Goal: Find specific page/section: Find specific page/section

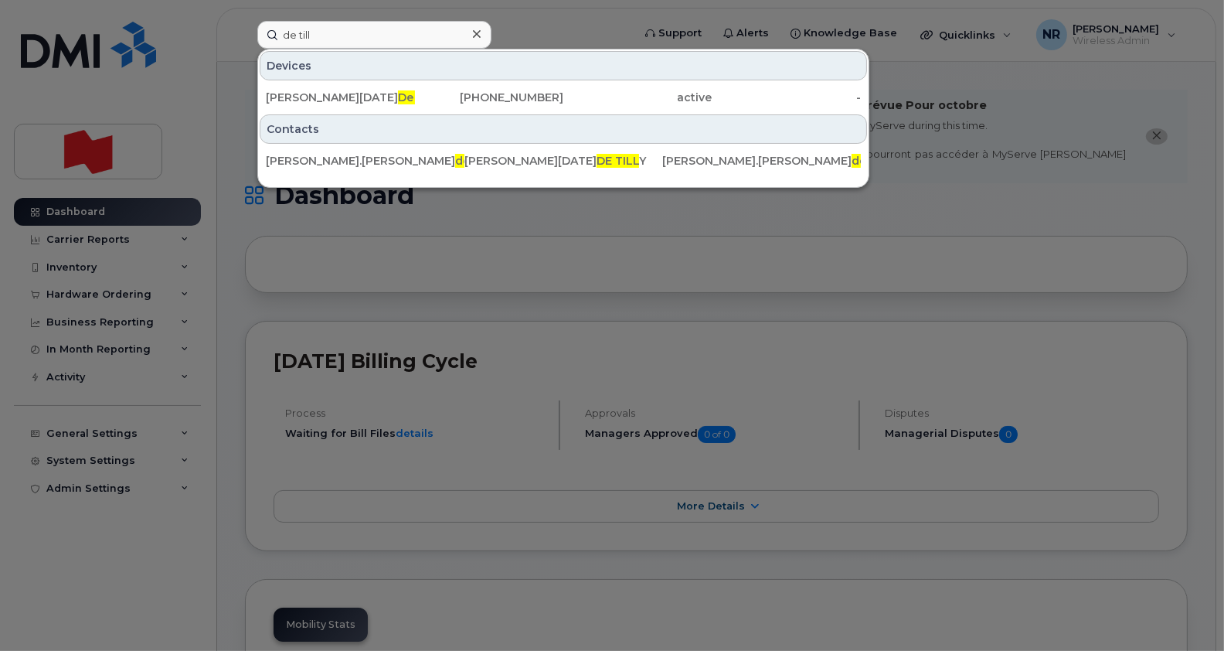
click at [245, 23] on div "de till Devices [PERSON_NAME][DATE] y [PHONE_NUMBER] active - Contacts [PERSON_…" at bounding box center [439, 35] width 389 height 28
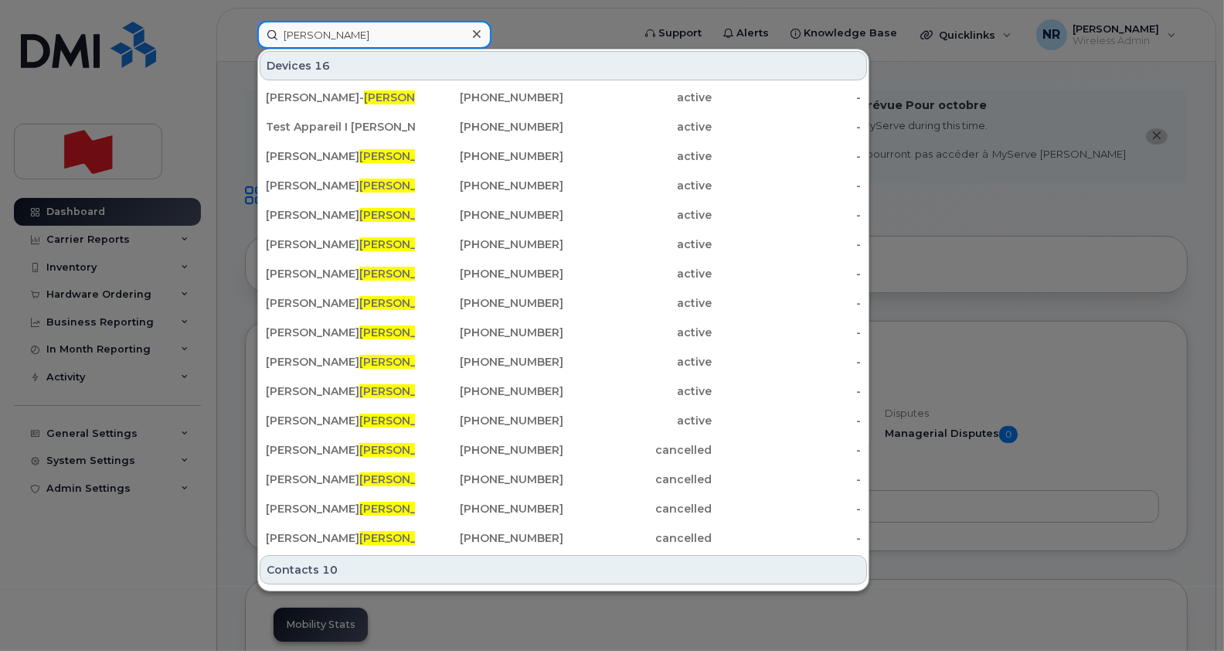
drag, startPoint x: 327, startPoint y: 28, endPoint x: 228, endPoint y: 12, distance: 100.2
click at [245, 21] on div "[PERSON_NAME] Devices 16 [PERSON_NAME] [PHONE_NUMBER] active - Test Appareil I …" at bounding box center [439, 35] width 389 height 28
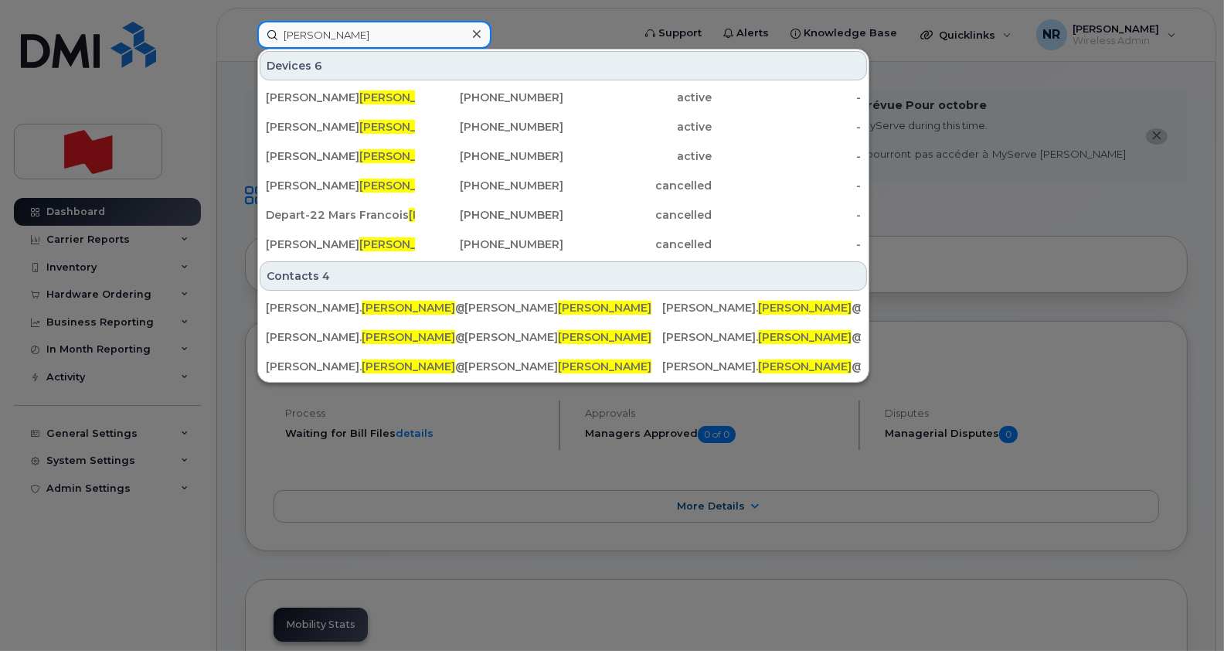
drag, startPoint x: 348, startPoint y: 25, endPoint x: 231, endPoint y: 25, distance: 117.4
click at [245, 25] on div "[PERSON_NAME] Devices 6 [PERSON_NAME] [PHONE_NUMBER] active - [PERSON_NAME] [PH…" at bounding box center [439, 35] width 389 height 28
click at [995, 295] on div at bounding box center [612, 325] width 1224 height 651
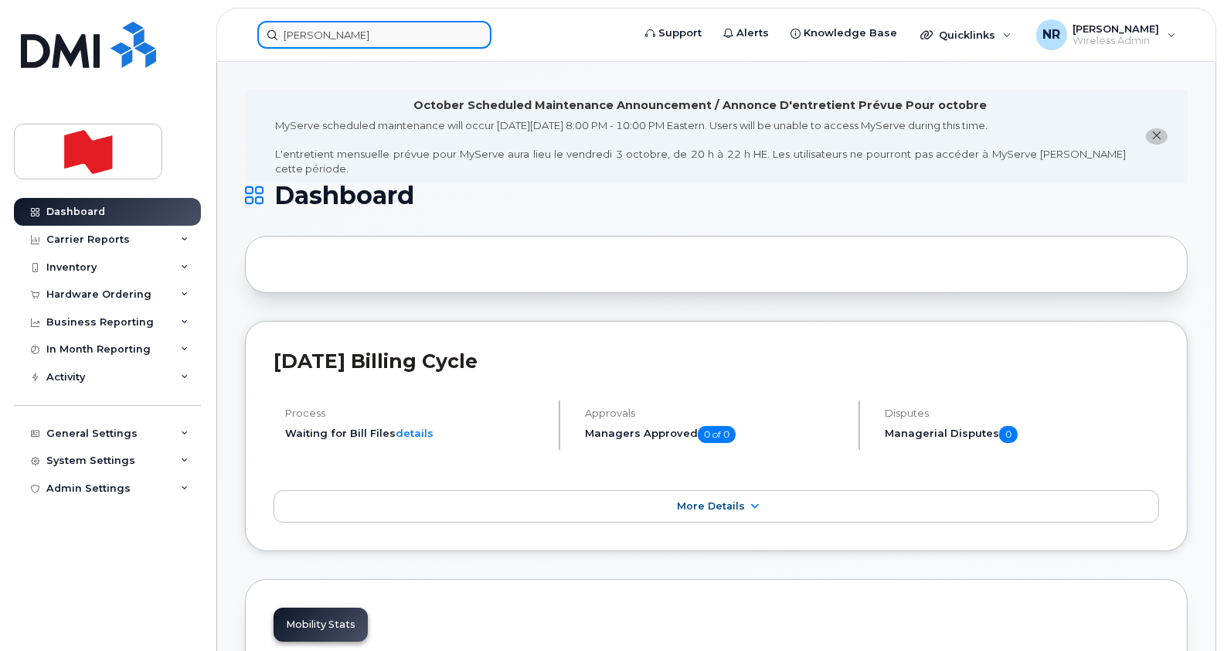
click at [343, 28] on input "[PERSON_NAME]" at bounding box center [374, 35] width 234 height 28
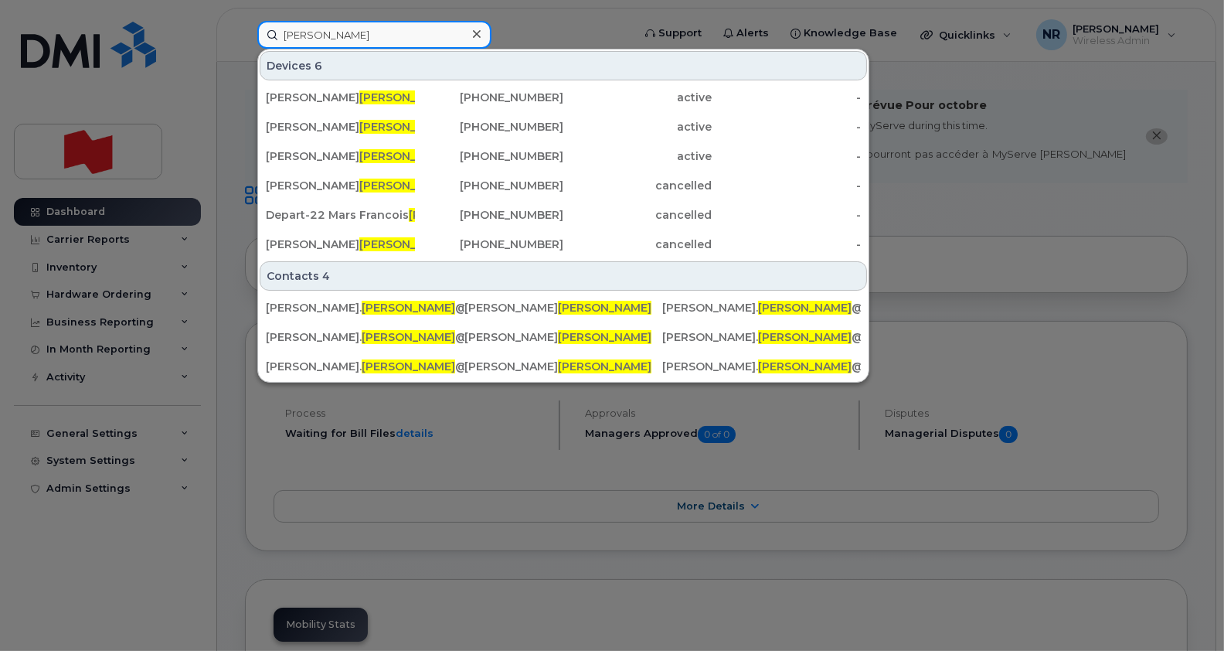
paste input "4374241062"
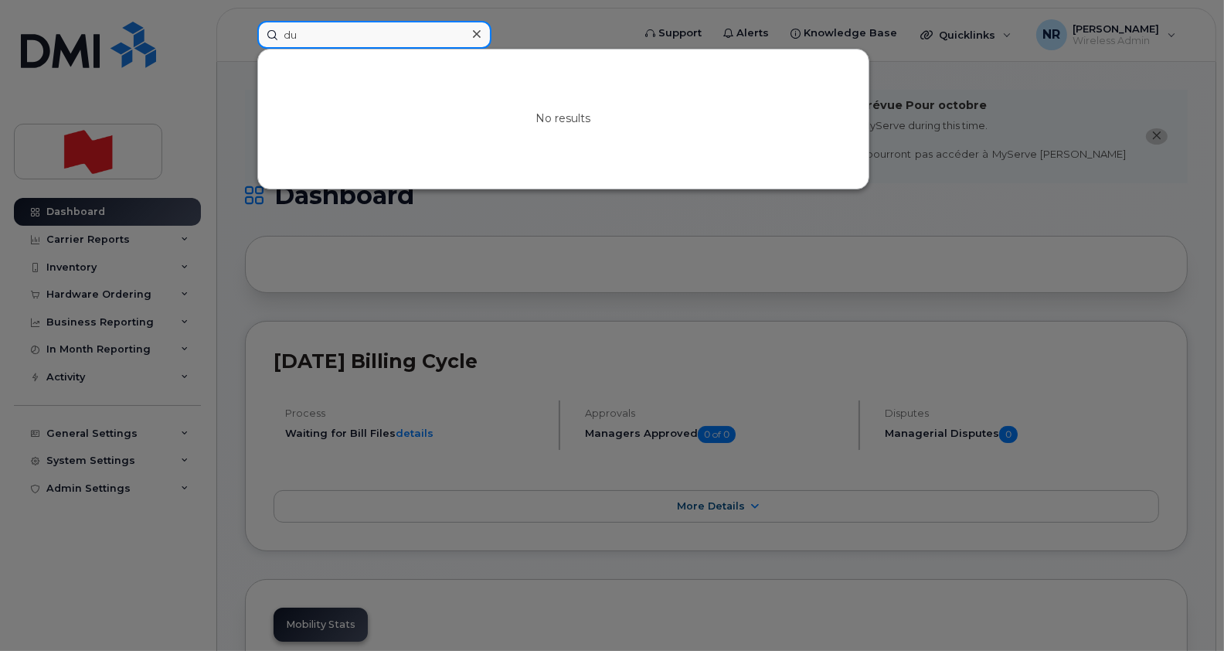
type input "d"
paste input "4374241062"
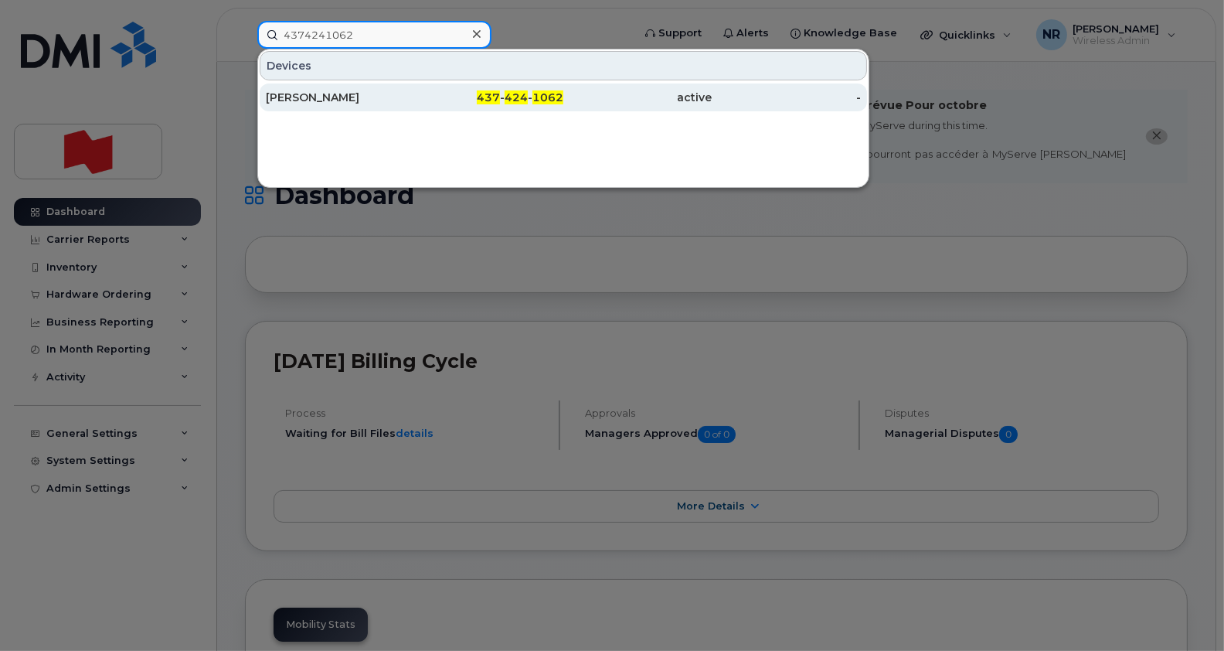
type input "4374241062"
click at [300, 93] on div "[PERSON_NAME]" at bounding box center [340, 97] width 149 height 15
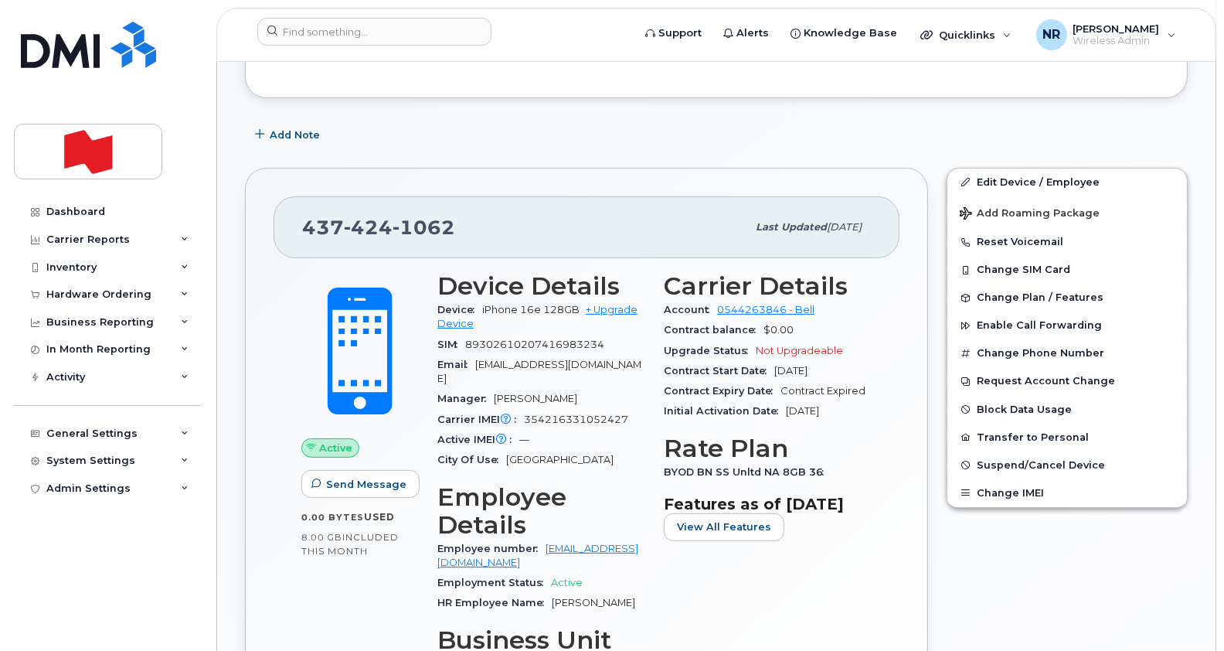
scroll to position [347, 0]
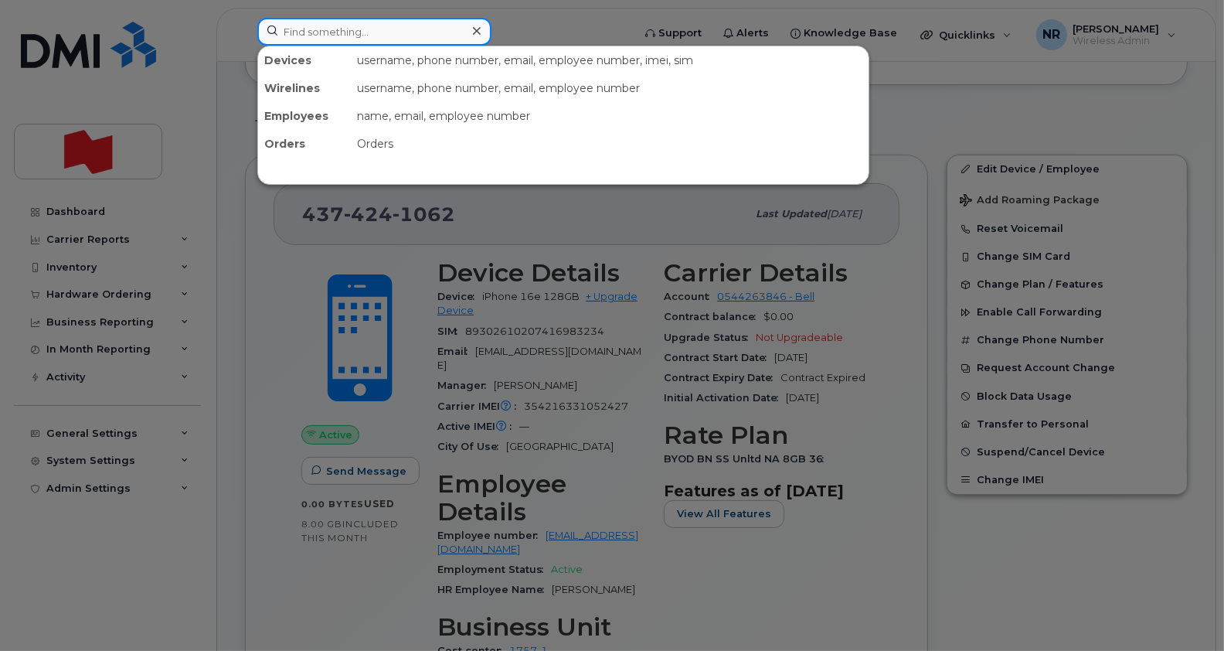
click at [343, 23] on input at bounding box center [374, 32] width 234 height 28
paste input "4374484589"
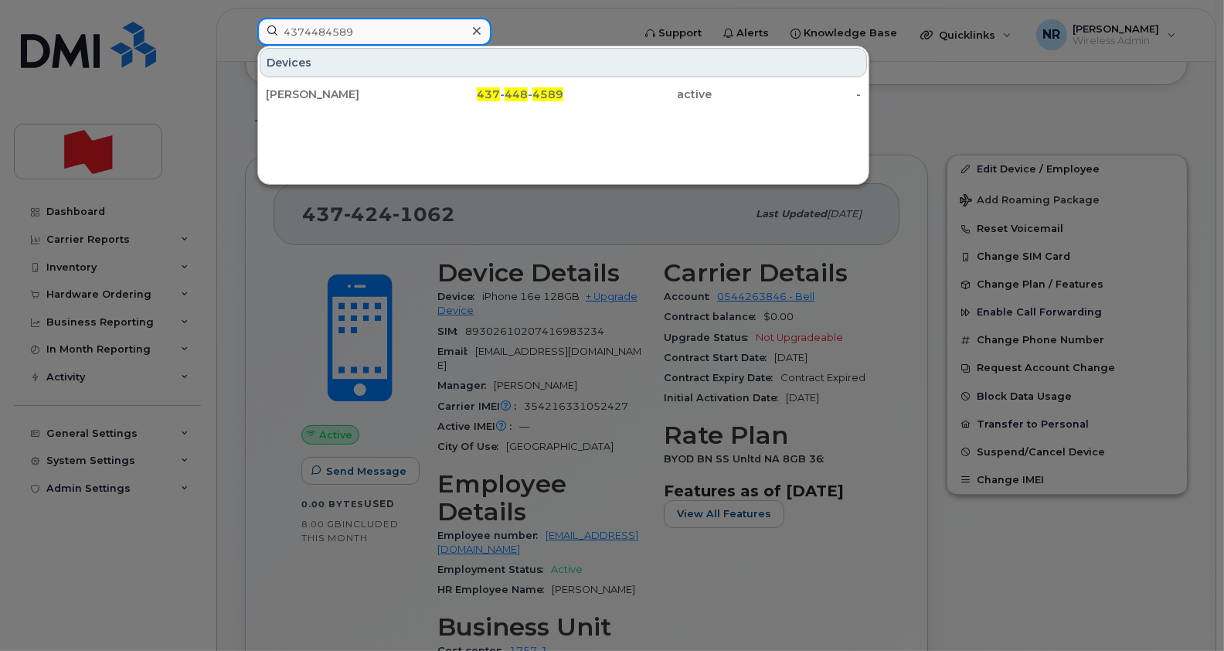
type input "4374484589"
click at [313, 109] on div "Devices Joseph Whaley 437 - 448 - 4589 active -" at bounding box center [563, 115] width 612 height 139
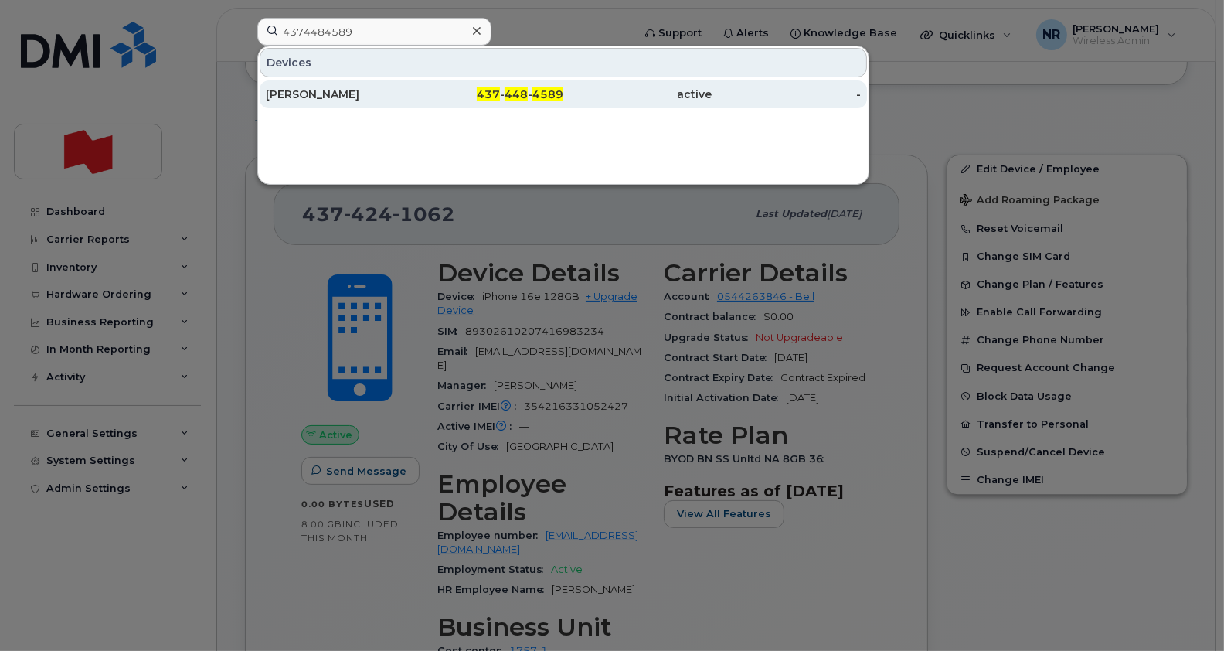
click at [319, 89] on div "Joseph Whaley" at bounding box center [340, 94] width 149 height 15
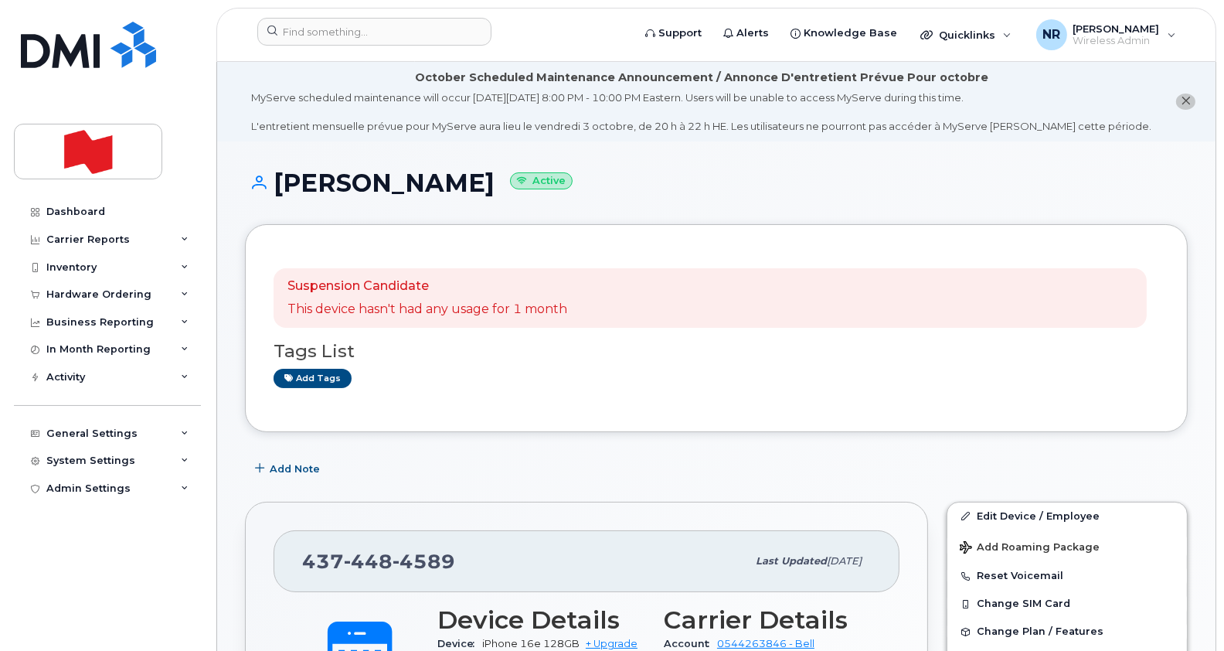
click at [1181, 92] on li "October Scheduled Maintenance Announcement / Annonce D'entretient Prévue Pour o…" at bounding box center [716, 102] width 998 height 80
click at [1181, 100] on icon "close notification" at bounding box center [1186, 101] width 10 height 10
